Goal: Information Seeking & Learning: Compare options

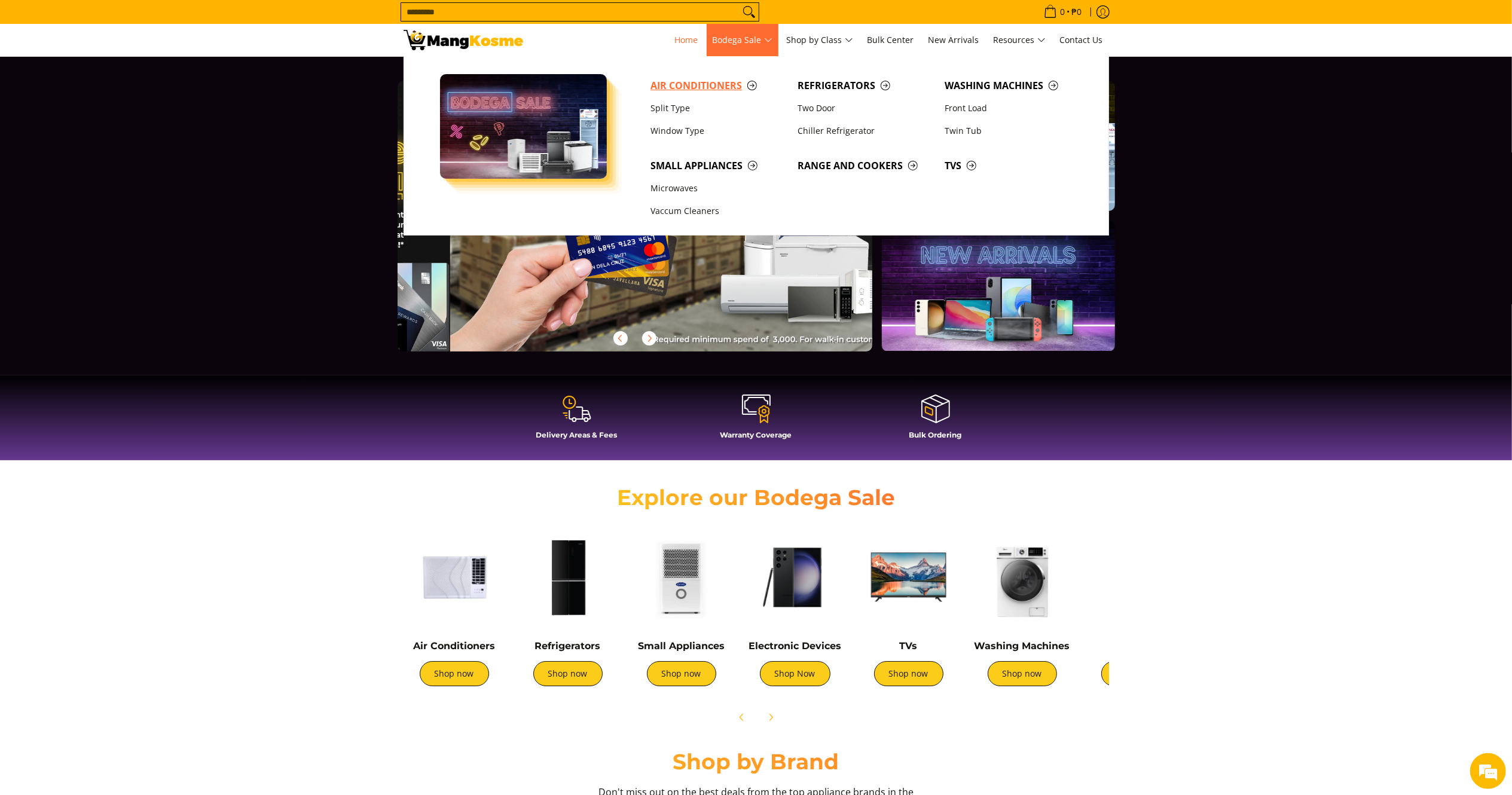
click at [704, 87] on span "Air Conditioners" at bounding box center [718, 86] width 135 height 15
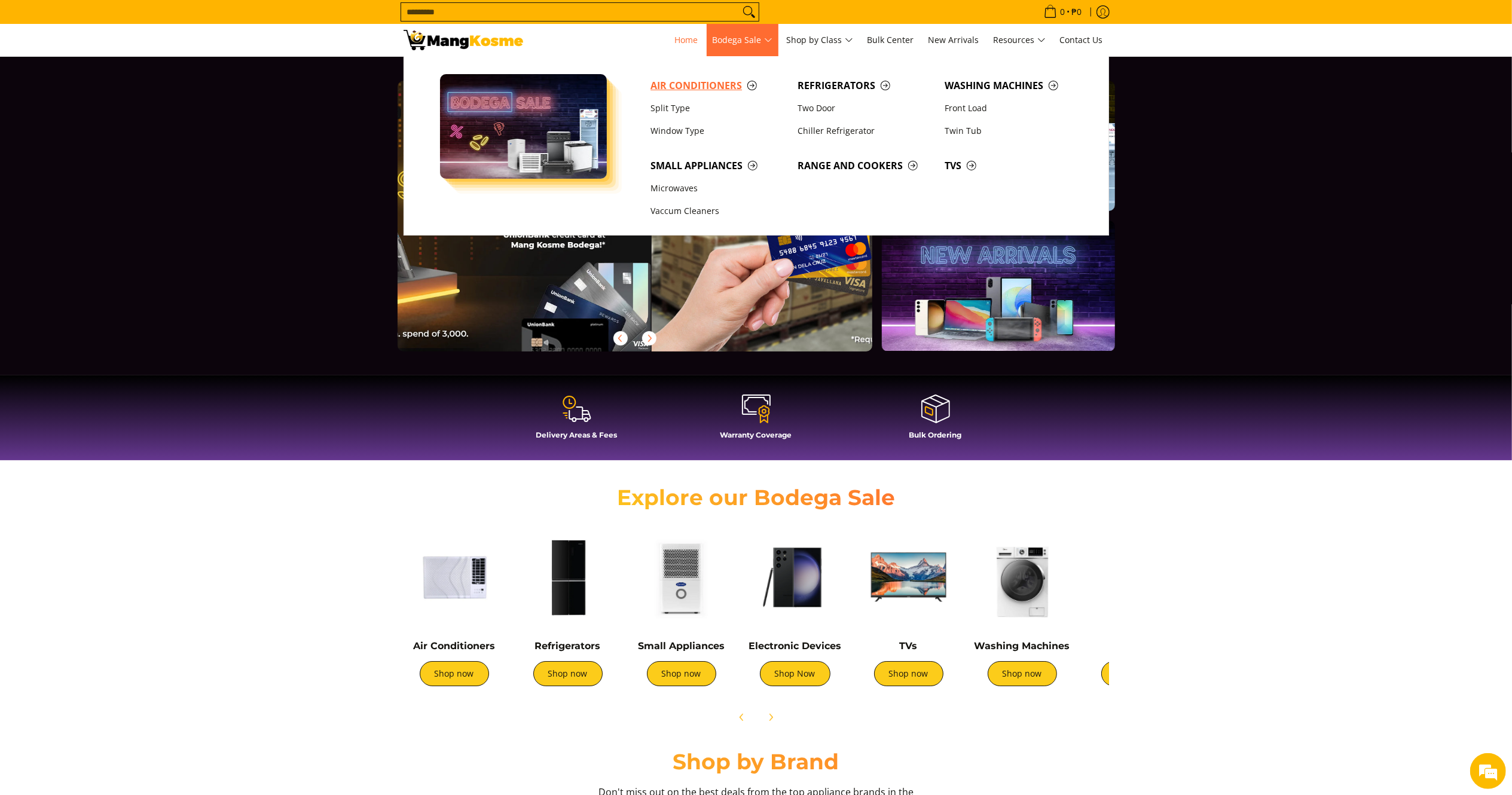
scroll to position [0, 40]
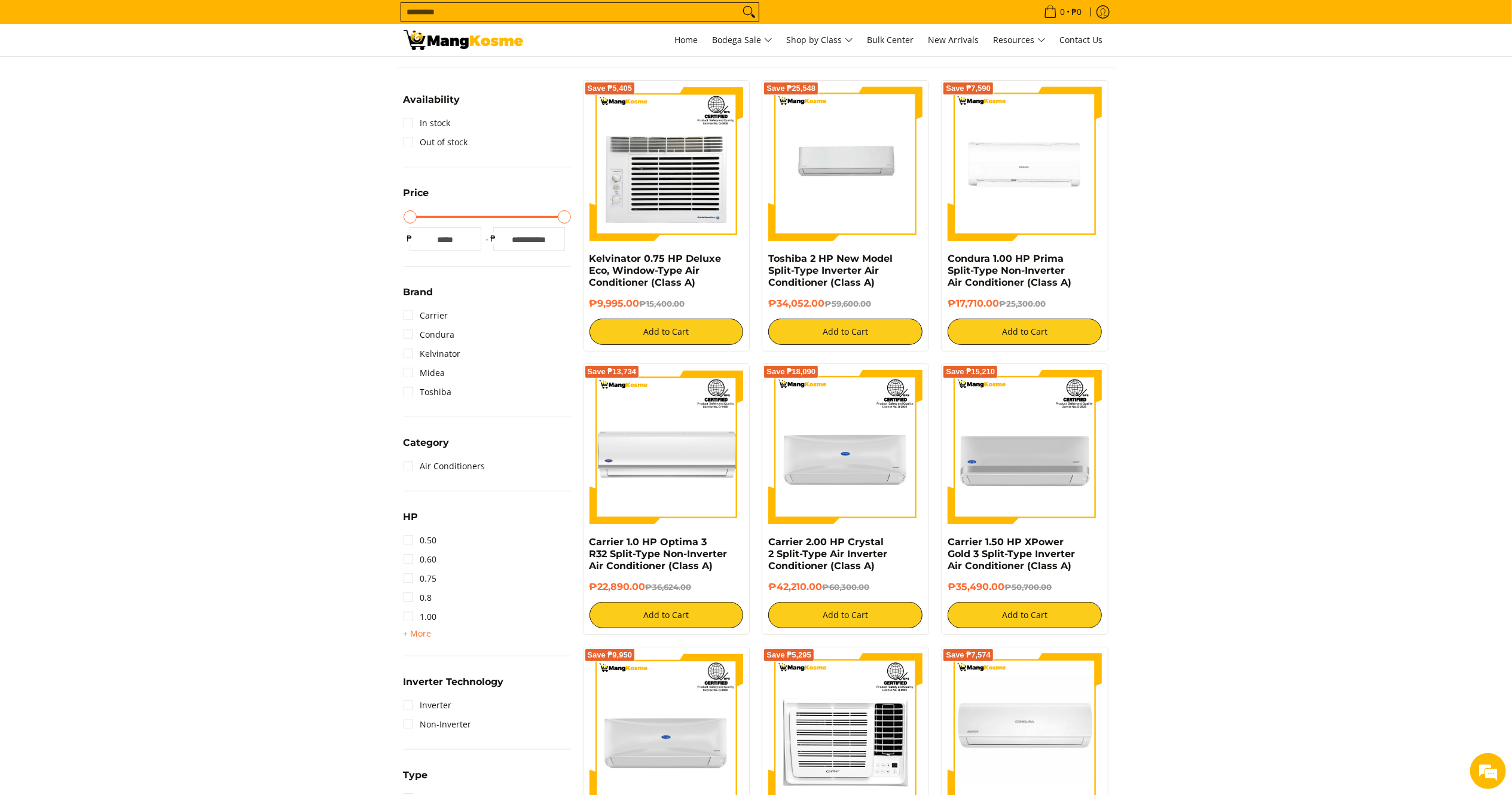
scroll to position [206, 0]
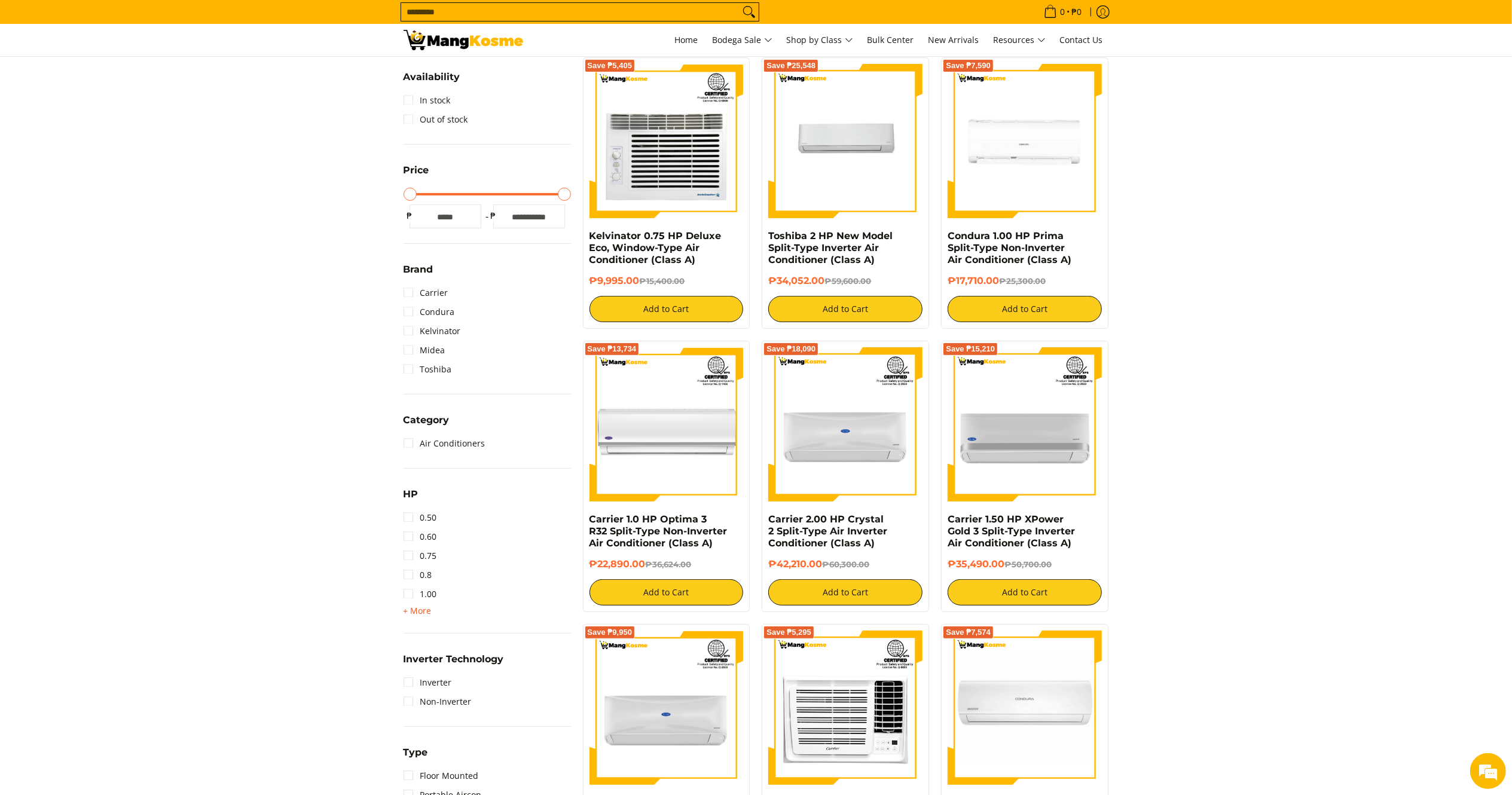
click at [424, 608] on span "+ More" at bounding box center [417, 610] width 28 height 9
click at [410, 615] on link "1.50" at bounding box center [420, 613] width 33 height 19
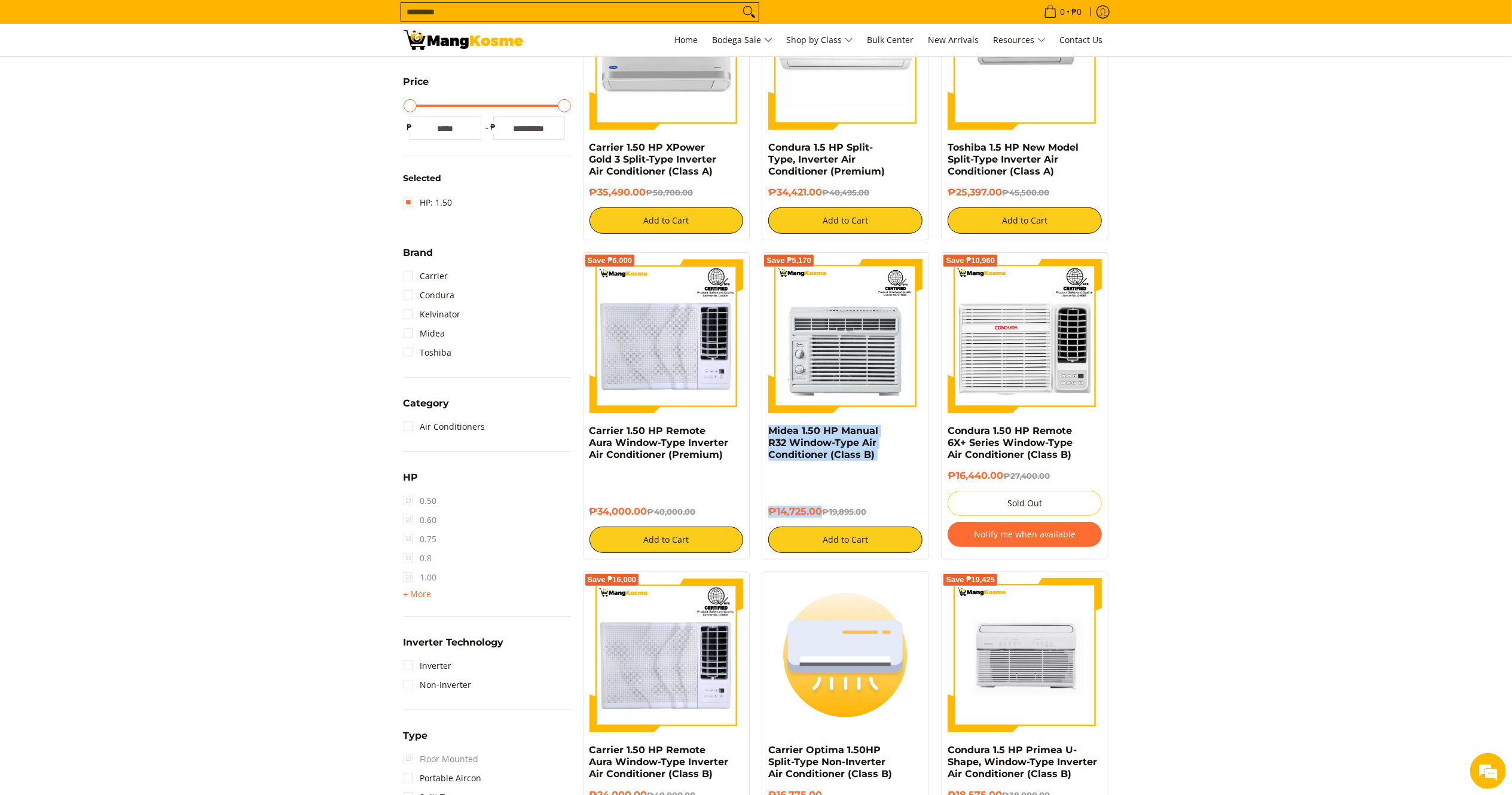
drag, startPoint x: 821, startPoint y: 516, endPoint x: 764, endPoint y: 435, distance: 99.0
click at [764, 435] on div "Save ₱5,170 Midea 1.50 HP Manual R32 Window-Type Air Conditioner (Class B) ₱14,…" at bounding box center [845, 406] width 167 height 307
copy div "Midea 1.50 HP Manual R32 Window-Type Air Conditioner (Class B) ₱14,725.00"
drag, startPoint x: 1004, startPoint y: 191, endPoint x: 948, endPoint y: 148, distance: 70.6
click at [948, 148] on div "Toshiba 1.5 HP New Model Split-Type Inverter Air Conditioner (Class A) ₱25,397.…" at bounding box center [1025, 187] width 154 height 92
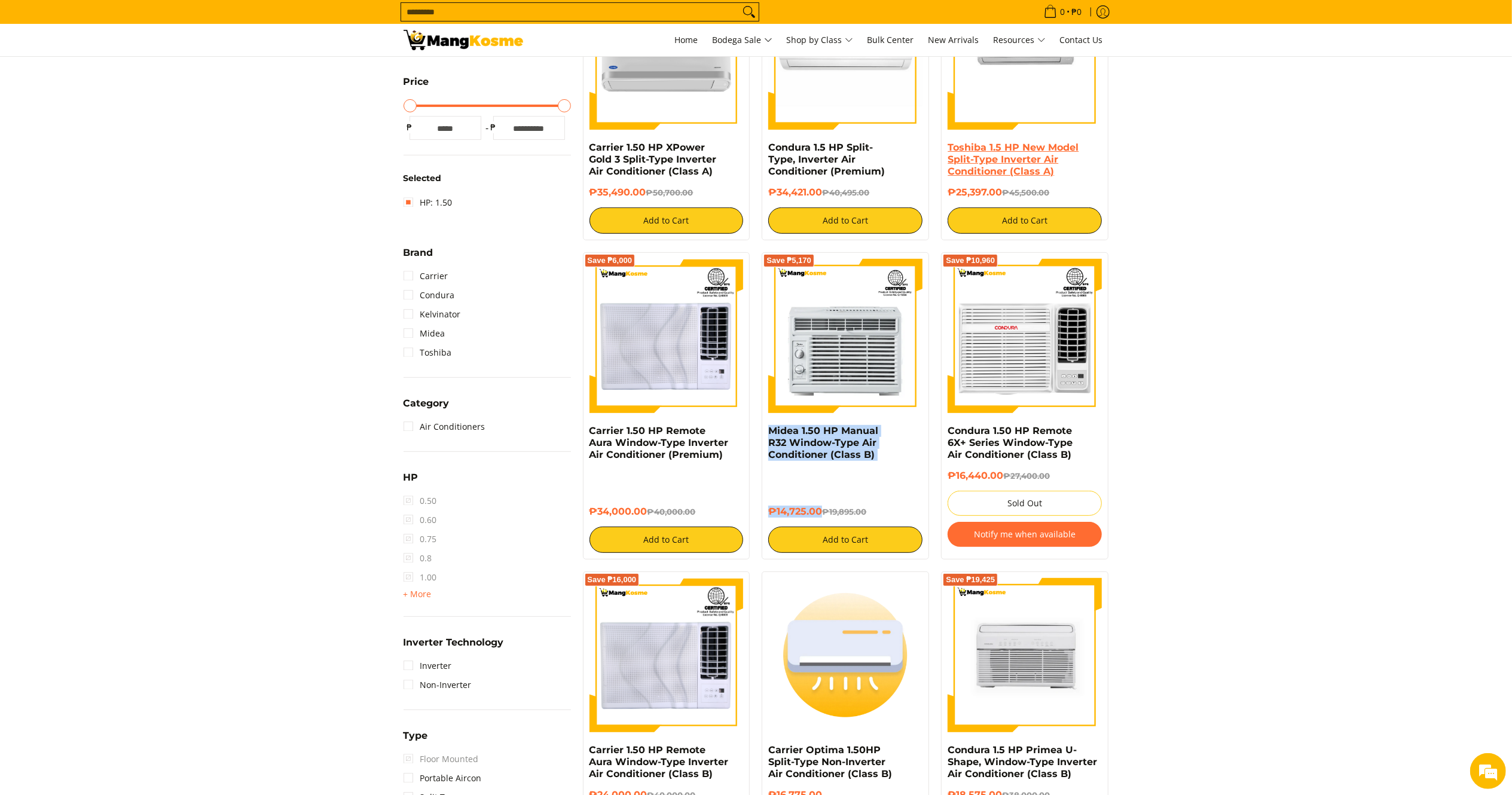
copy div "Toshiba 1.5 HP New Model Split-Type Inverter Air Conditioner (Class A) ₱25,397.…"
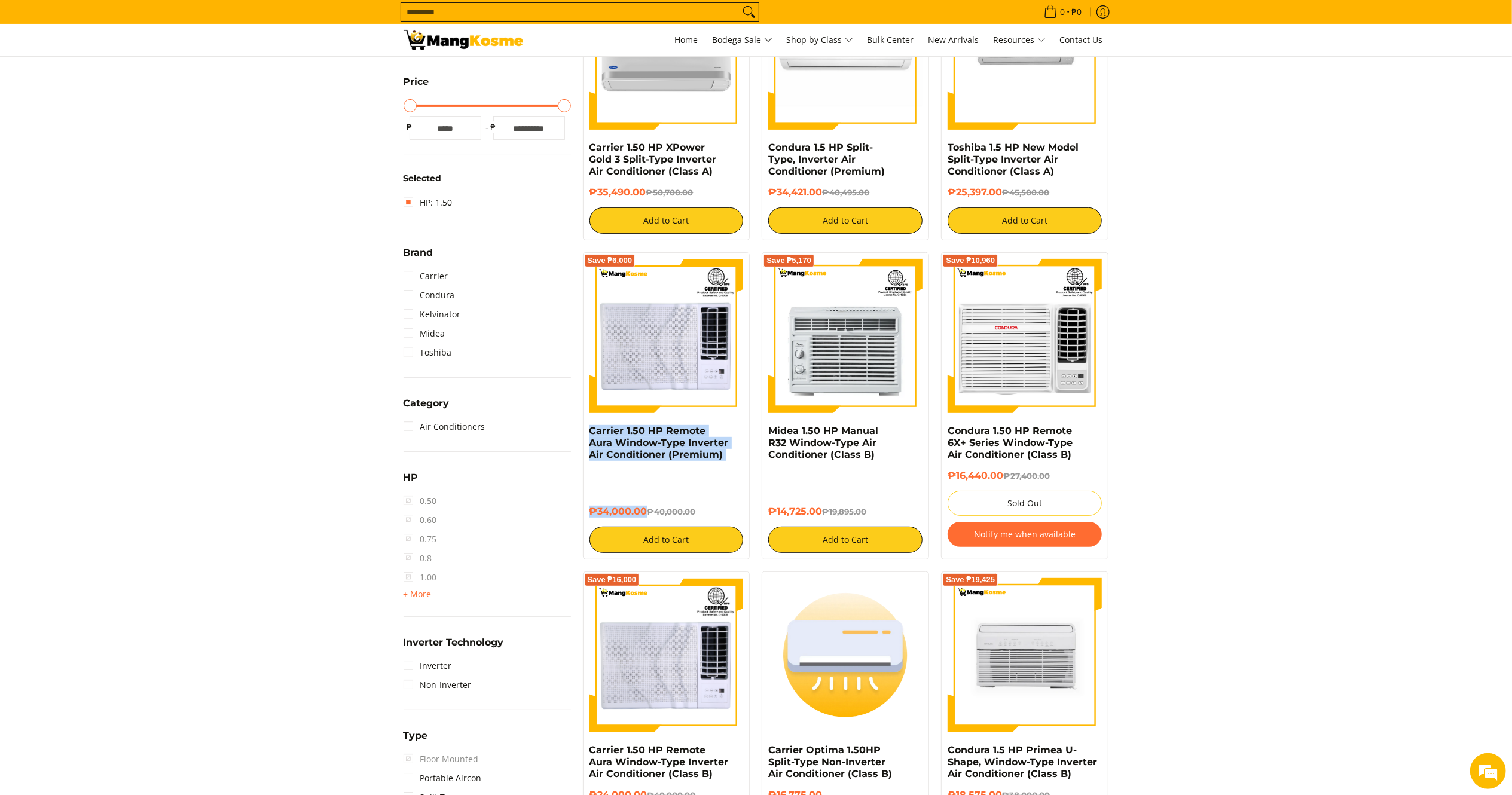
drag, startPoint x: 646, startPoint y: 512, endPoint x: 587, endPoint y: 432, distance: 99.4
click at [587, 432] on div "Save ₱6,000 Carrier 1.50 HP Remote Aura Window-Type Inverter Air Conditioner (P…" at bounding box center [666, 406] width 167 height 307
copy div "Carrier 1.50 HP Remote Aura Window-Type Inverter Air Conditioner (Premium) ₱34,…"
drag, startPoint x: 826, startPoint y: 196, endPoint x: 766, endPoint y: 153, distance: 73.8
click at [766, 153] on div "Save ₱6,074 Condura 1.5 HP Split-Type, Inverter Air Conditioner (Premium) ₱34,4…" at bounding box center [845, 105] width 167 height 271
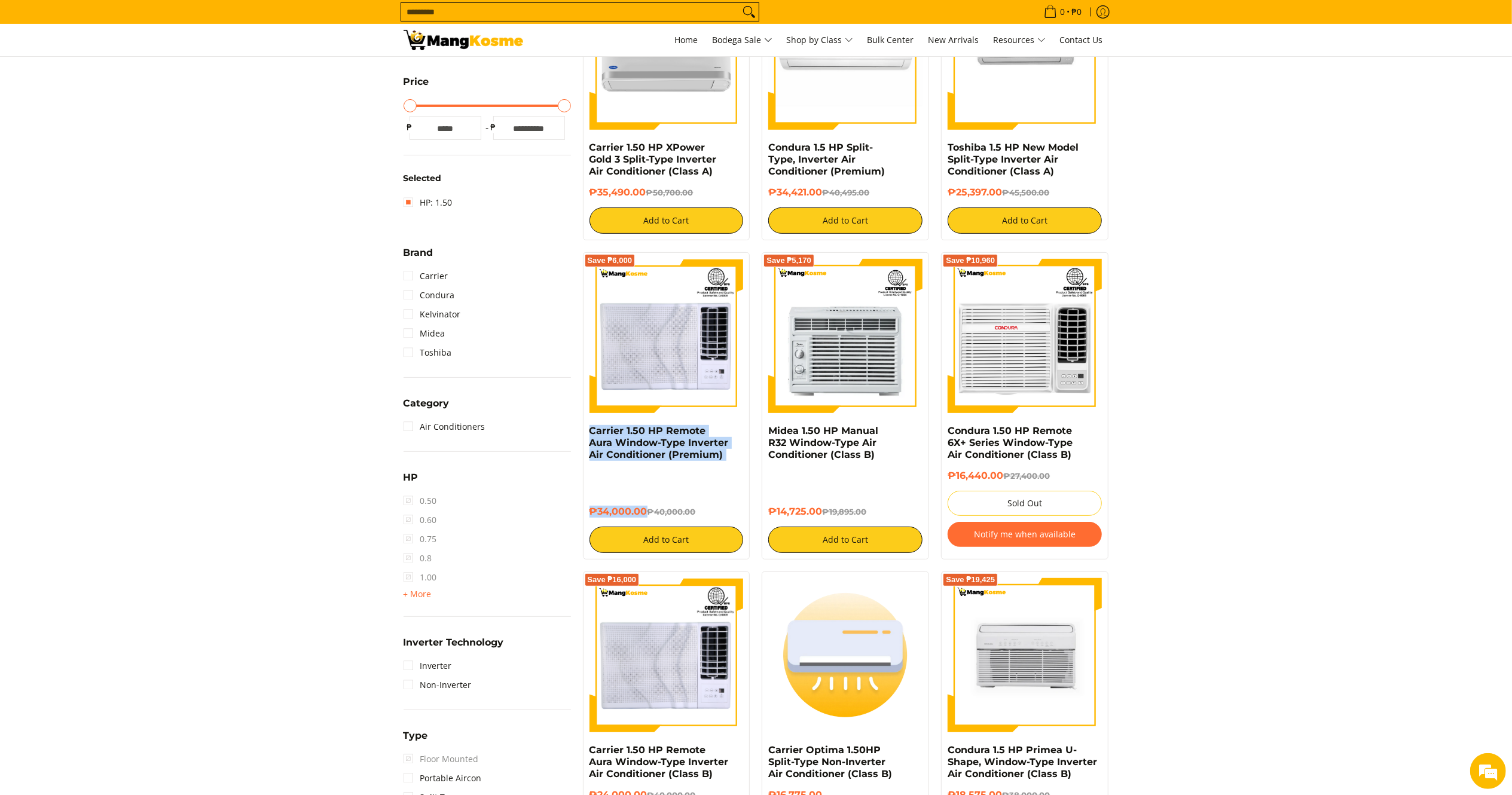
copy div "Condura 1.5 HP Split-Type, Inverter Air Conditioner (Premium) ₱34,421.00"
drag, startPoint x: 647, startPoint y: 193, endPoint x: 588, endPoint y: 150, distance: 73.0
click at [588, 150] on div "Save ₱15,210 Carrier 1.50 HP XPower Gold 3 Split-Type Inverter Air Conditioner …" at bounding box center [666, 105] width 167 height 271
copy div "Carrier 1.50 HP XPower Gold 3 Split-Type Inverter Air Conditioner (Class A) ₱35…"
click at [465, 38] on img at bounding box center [463, 40] width 119 height 20
